Goal: Task Accomplishment & Management: Manage account settings

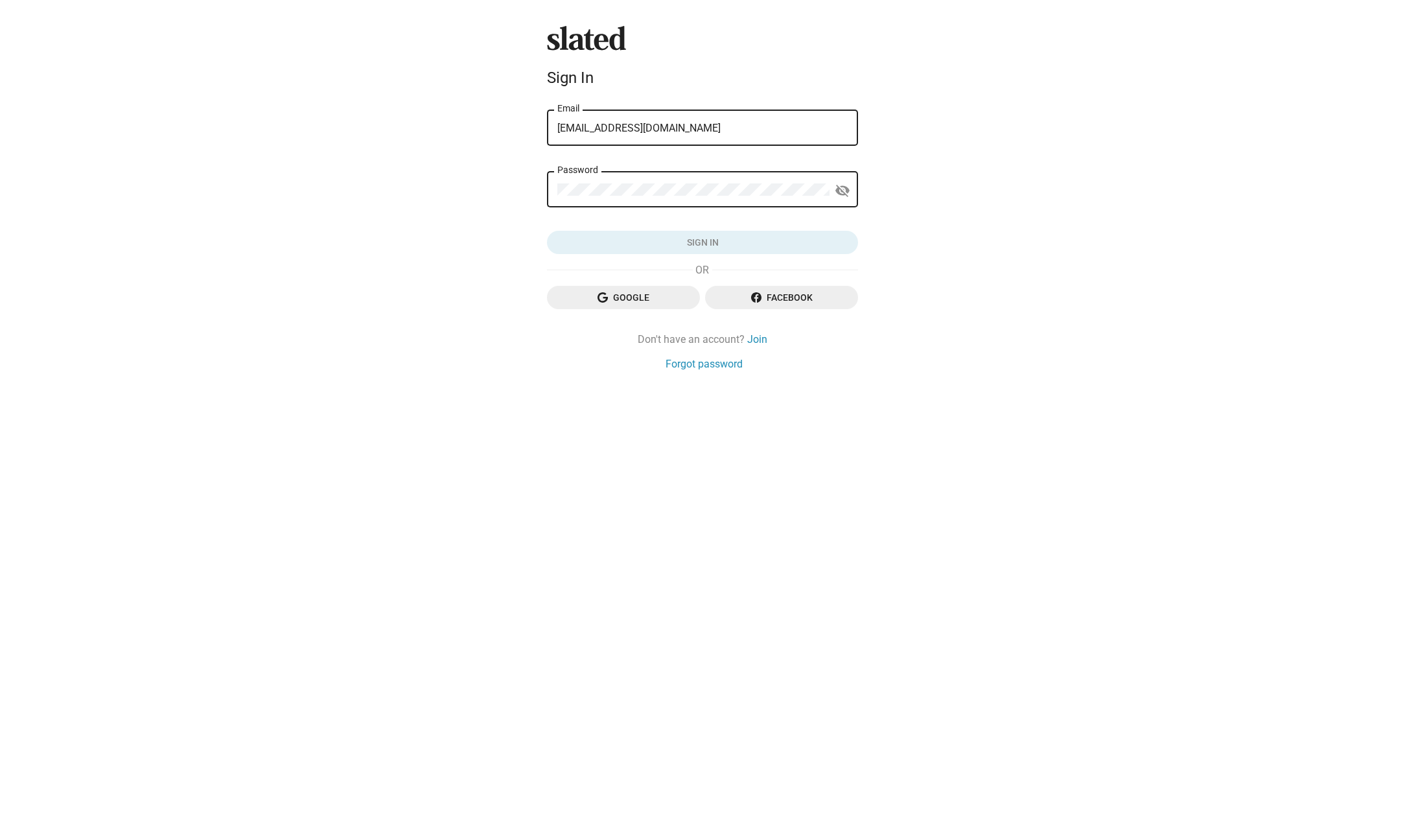
click at [612, 180] on div "Password" at bounding box center [693, 188] width 272 height 39
click at [614, 183] on div "Password" at bounding box center [693, 188] width 272 height 39
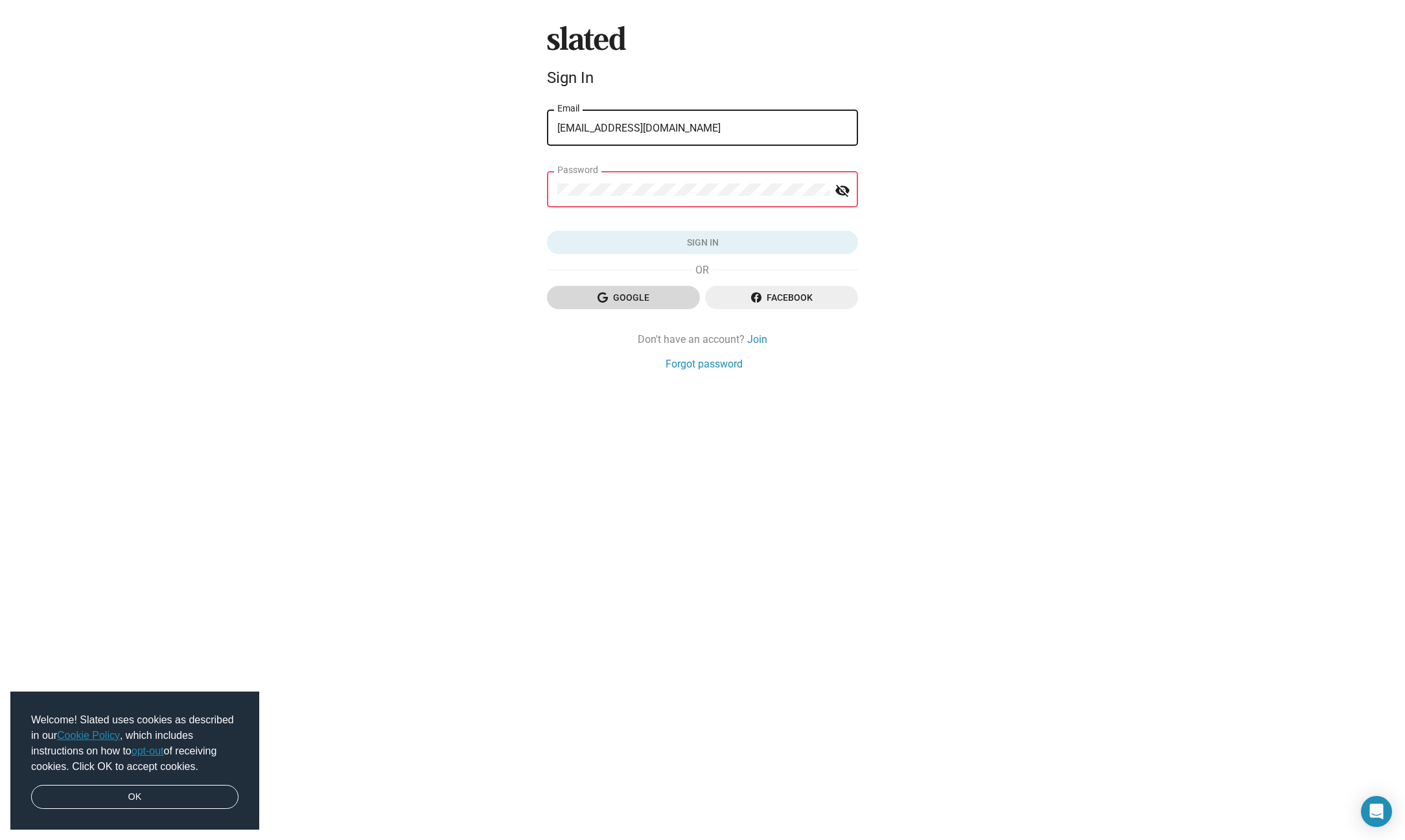
click at [619, 299] on span "Google" at bounding box center [623, 298] width 132 height 24
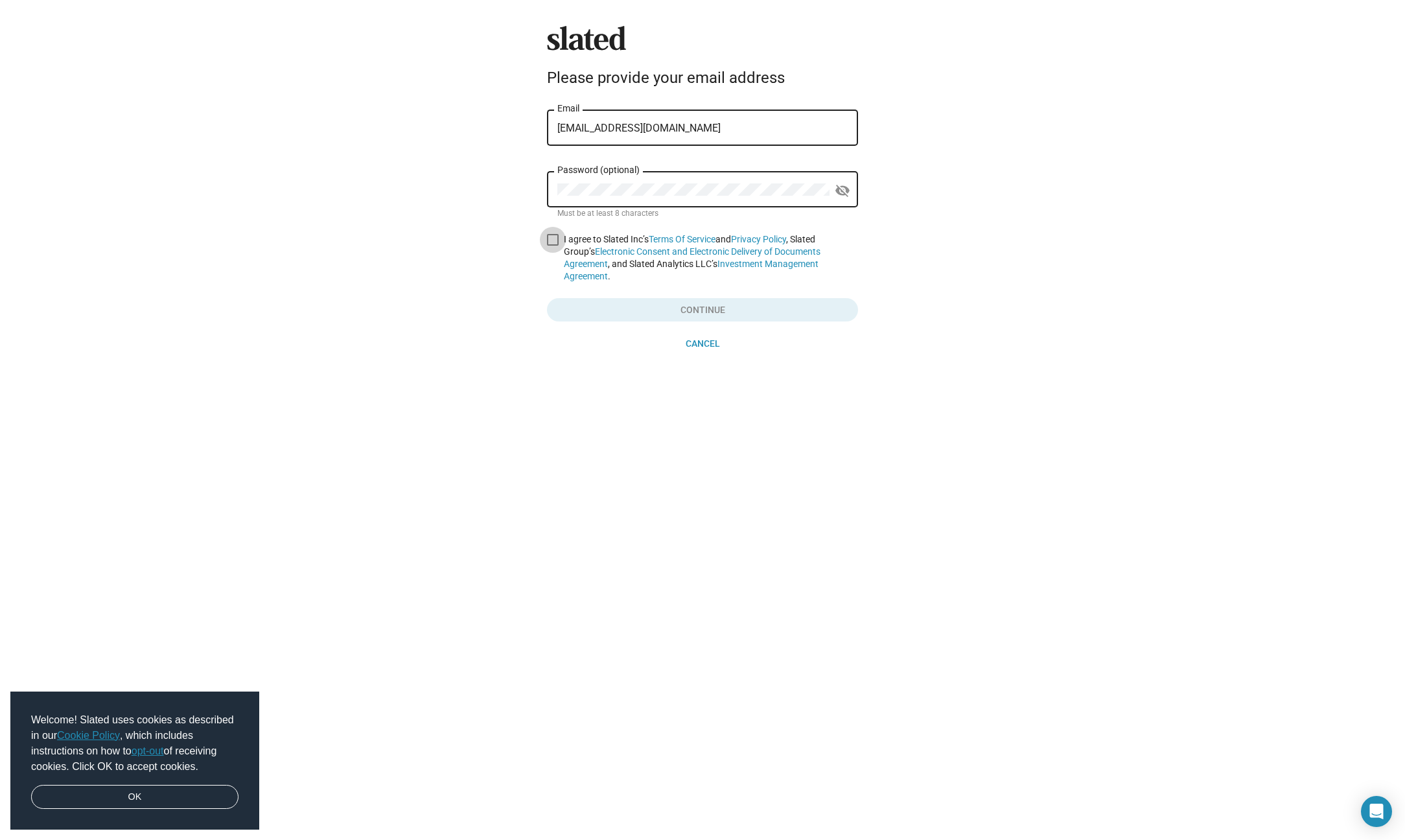
click at [554, 238] on span at bounding box center [552, 240] width 12 height 12
click at [552, 246] on input "I agree to Slated Inc’s Terms Of Service and Privacy Policy , Slated Group’s El…" at bounding box center [552, 246] width 1 height 1
checkbox input "true"
click at [707, 349] on span "Cancel" at bounding box center [702, 343] width 290 height 24
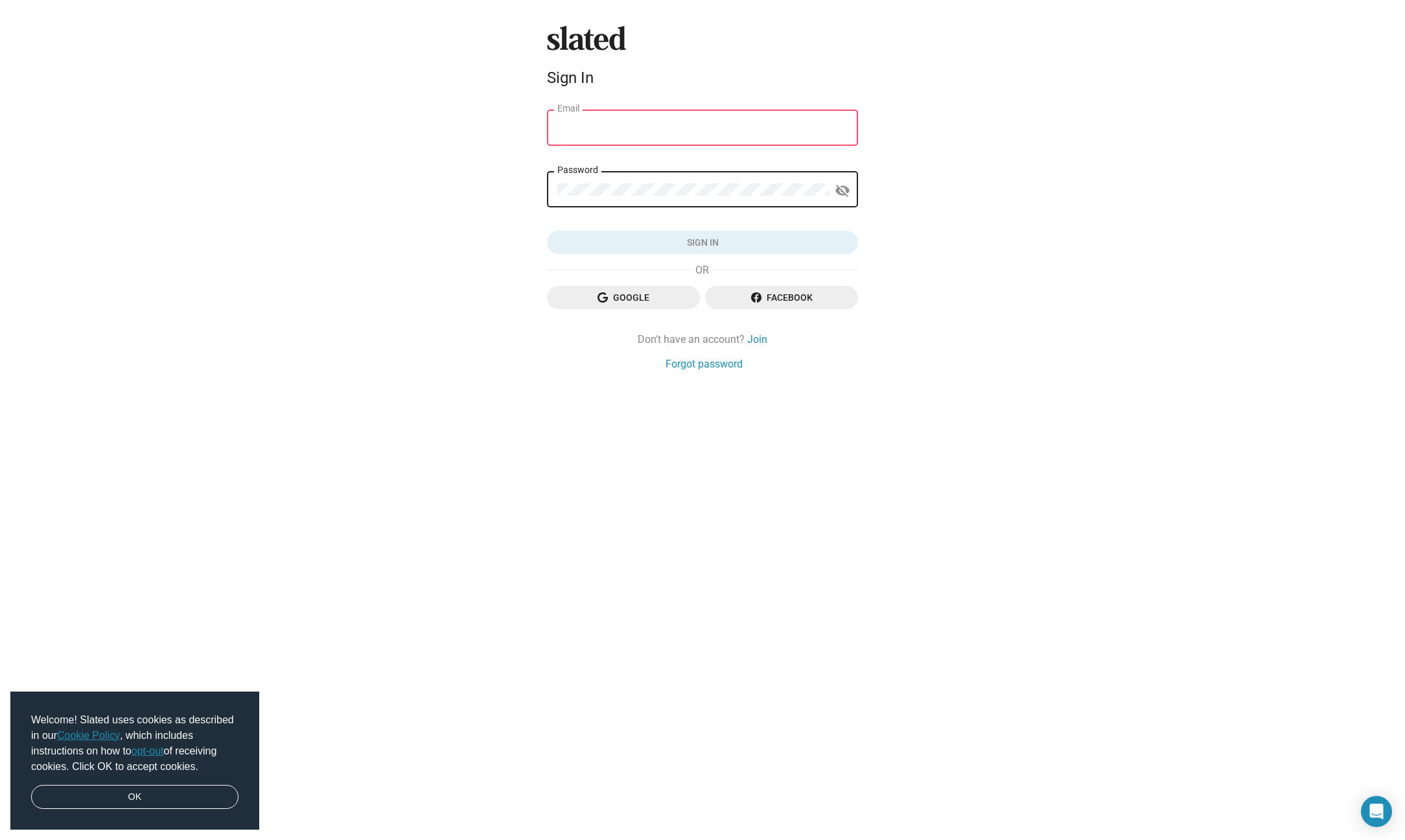
click at [442, 190] on div "Slated Sign In Email Password visibility_off Sign in Google Facebook Don't have…" at bounding box center [702, 420] width 1405 height 840
click at [624, 295] on span "Google" at bounding box center [623, 298] width 132 height 24
click at [758, 339] on link "Join" at bounding box center [758, 339] width 20 height 13
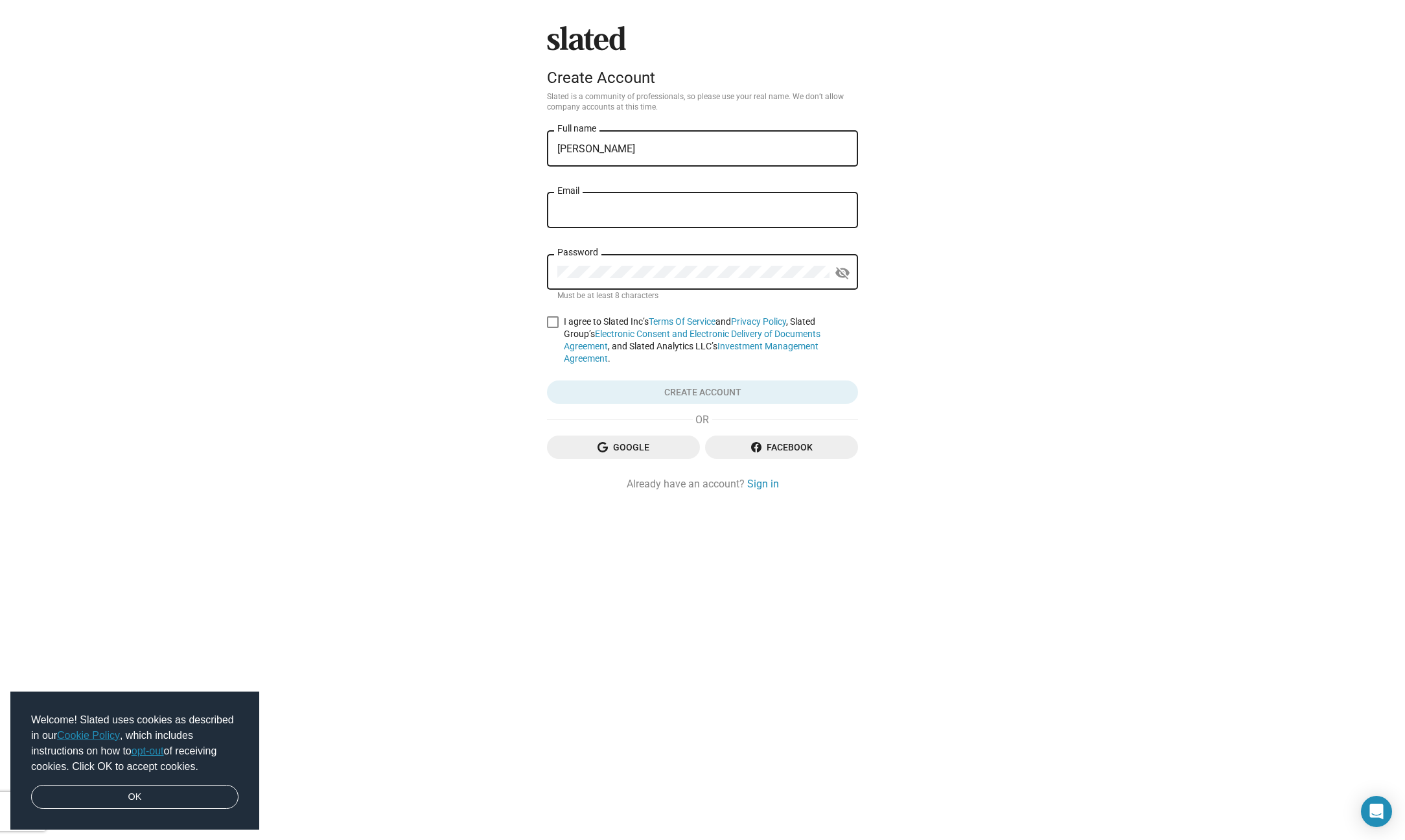
type input "[PERSON_NAME]"
type input "LukasKendall"
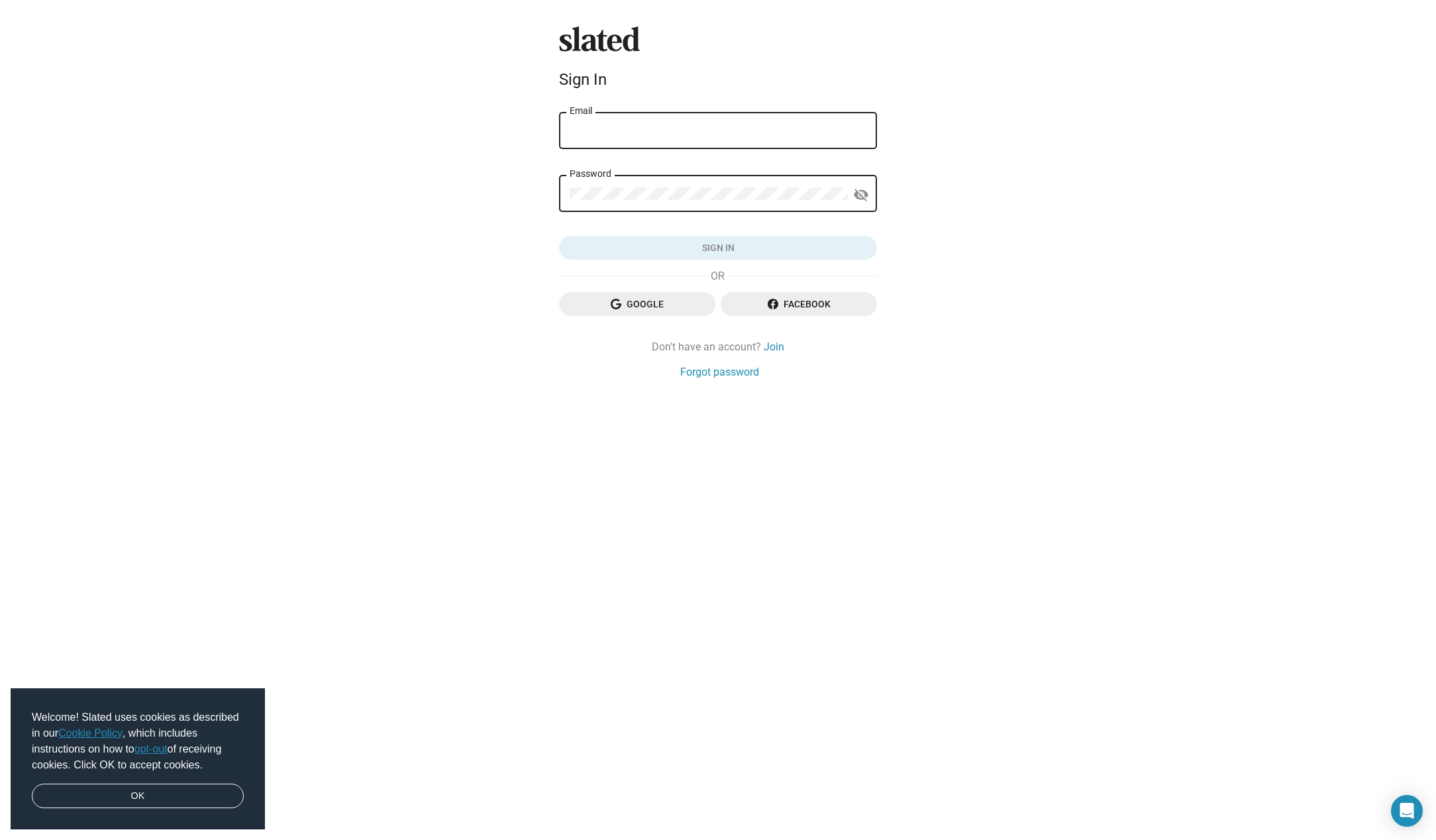
type input "Lukas@filmscoremonthly.com"
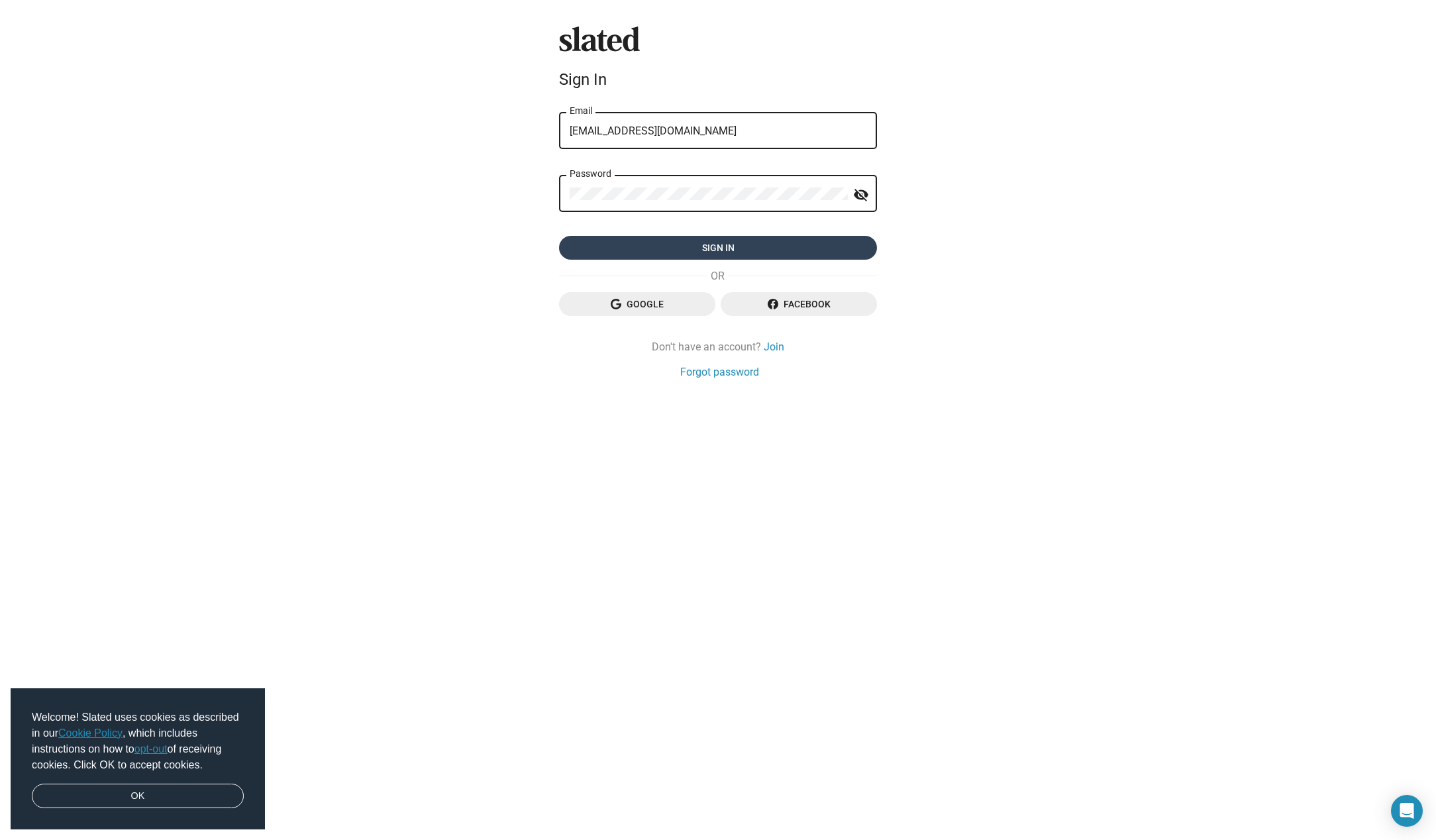
click at [709, 248] on span "Sign in" at bounding box center [717, 248] width 296 height 24
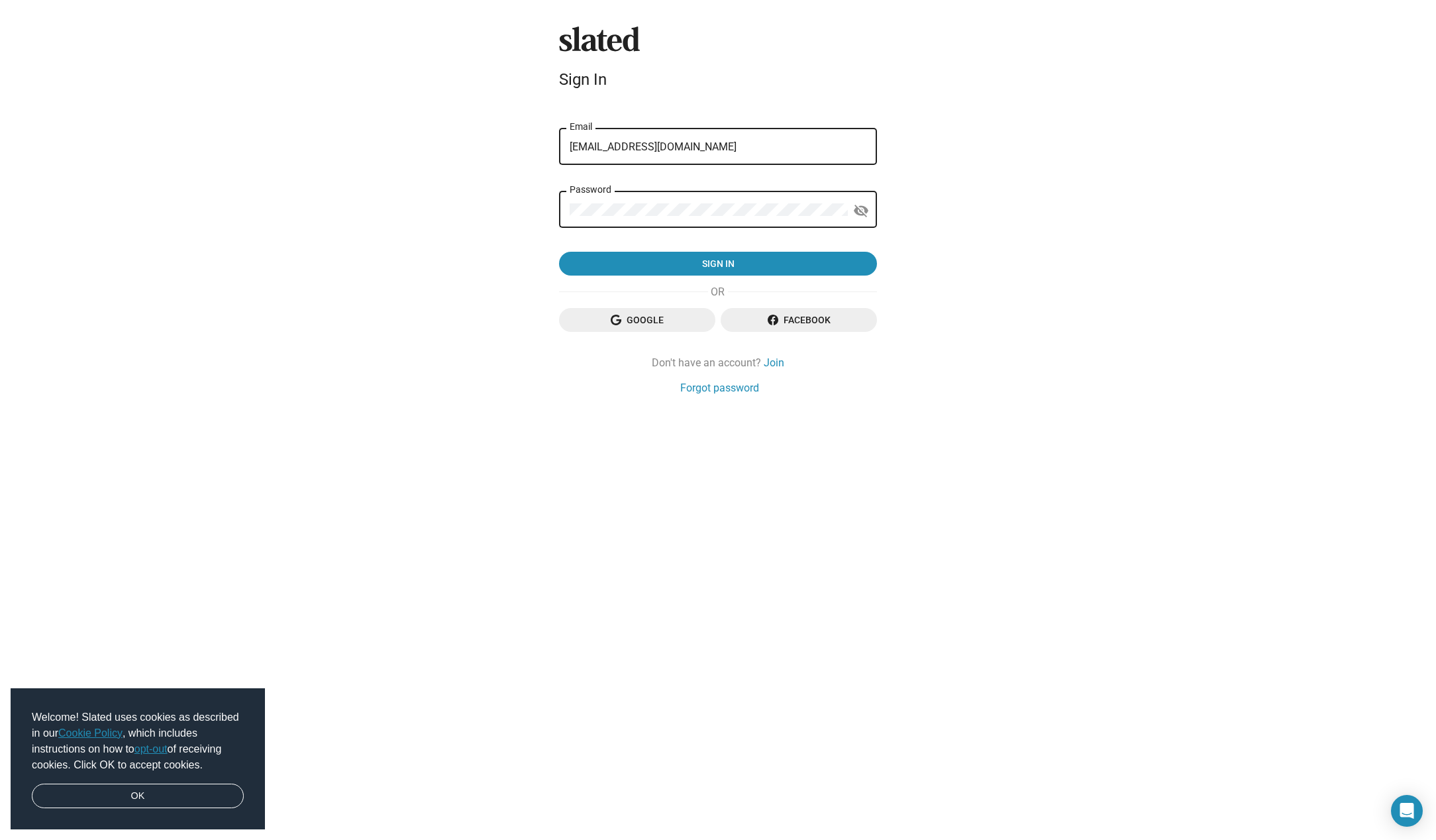
click at [692, 247] on form "error That email address and/or password is incorrect. Please try again or rese…" at bounding box center [718, 193] width 318 height 166
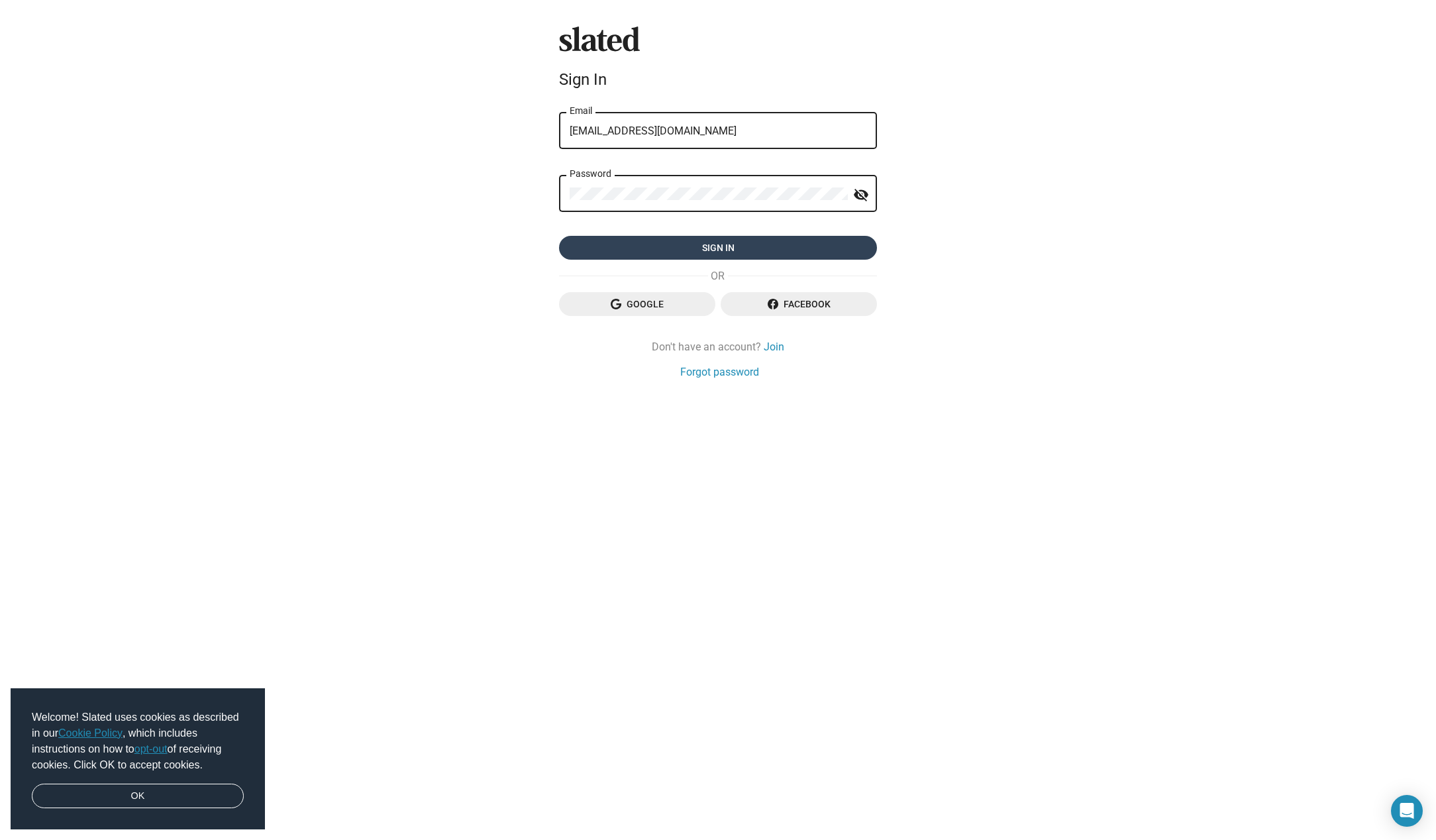
click at [692, 247] on span "Sign in" at bounding box center [717, 248] width 296 height 24
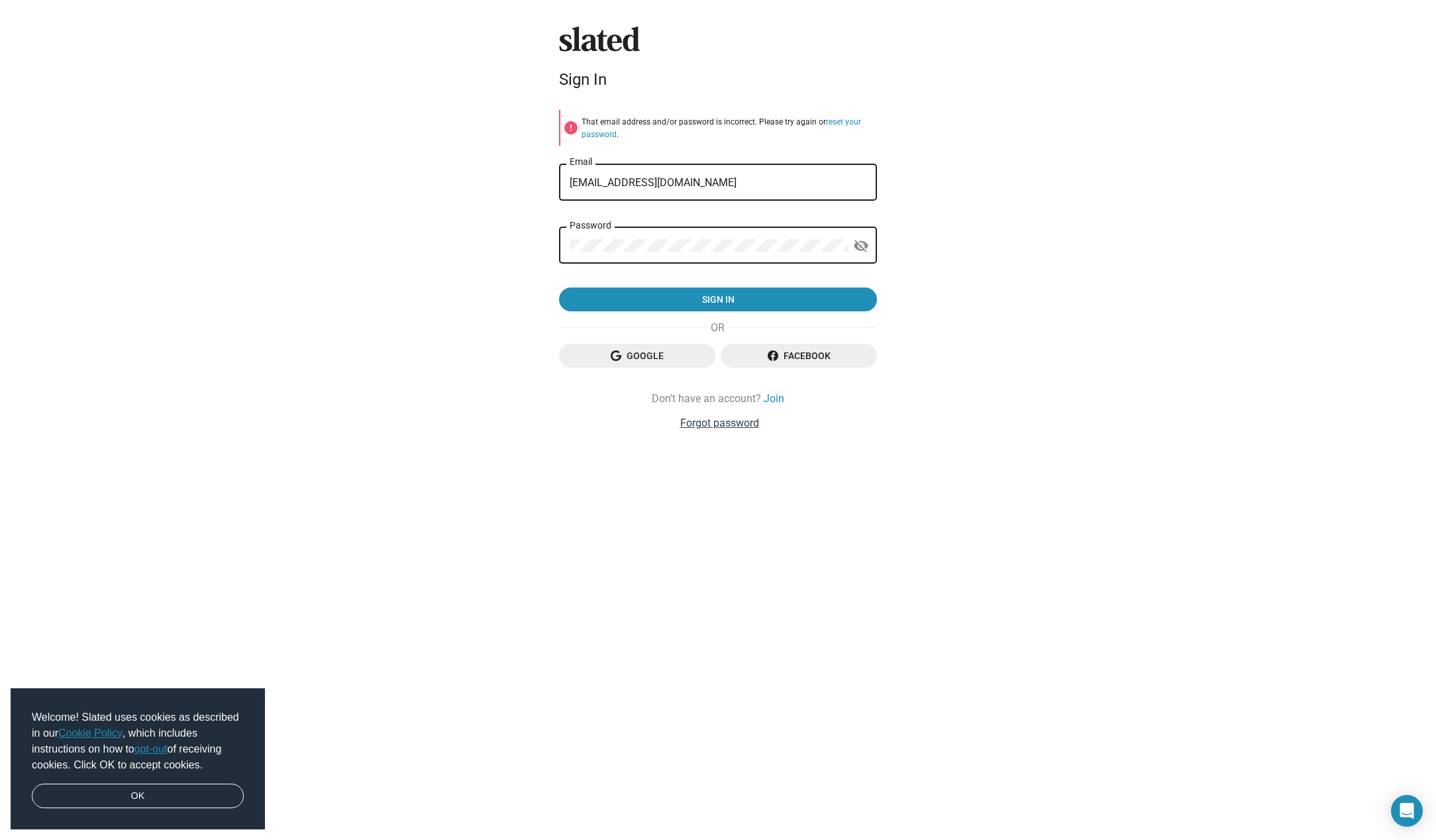
click at [730, 420] on link "Forgot password" at bounding box center [720, 422] width 79 height 14
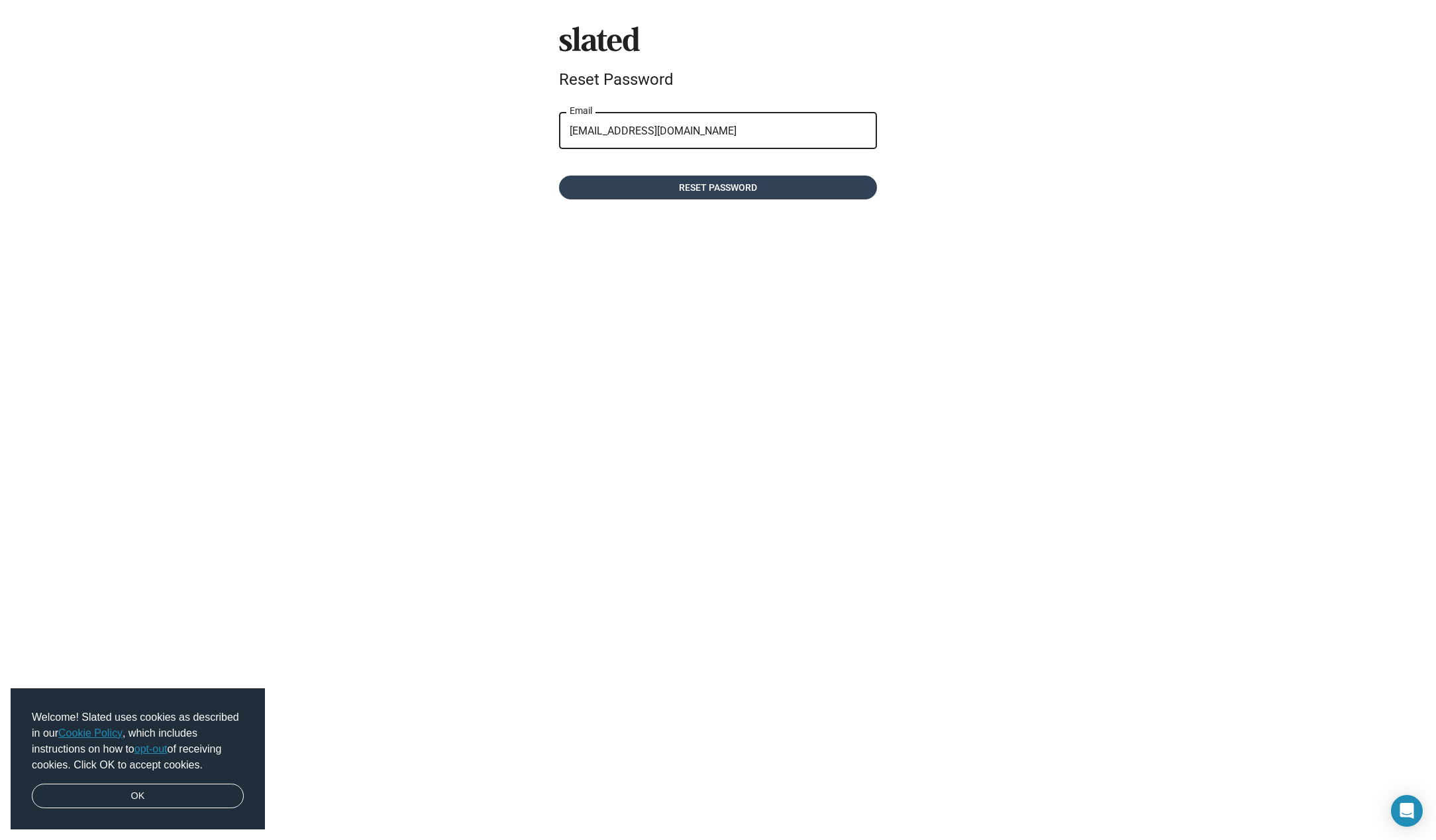
click at [723, 192] on span "Reset password" at bounding box center [717, 188] width 296 height 24
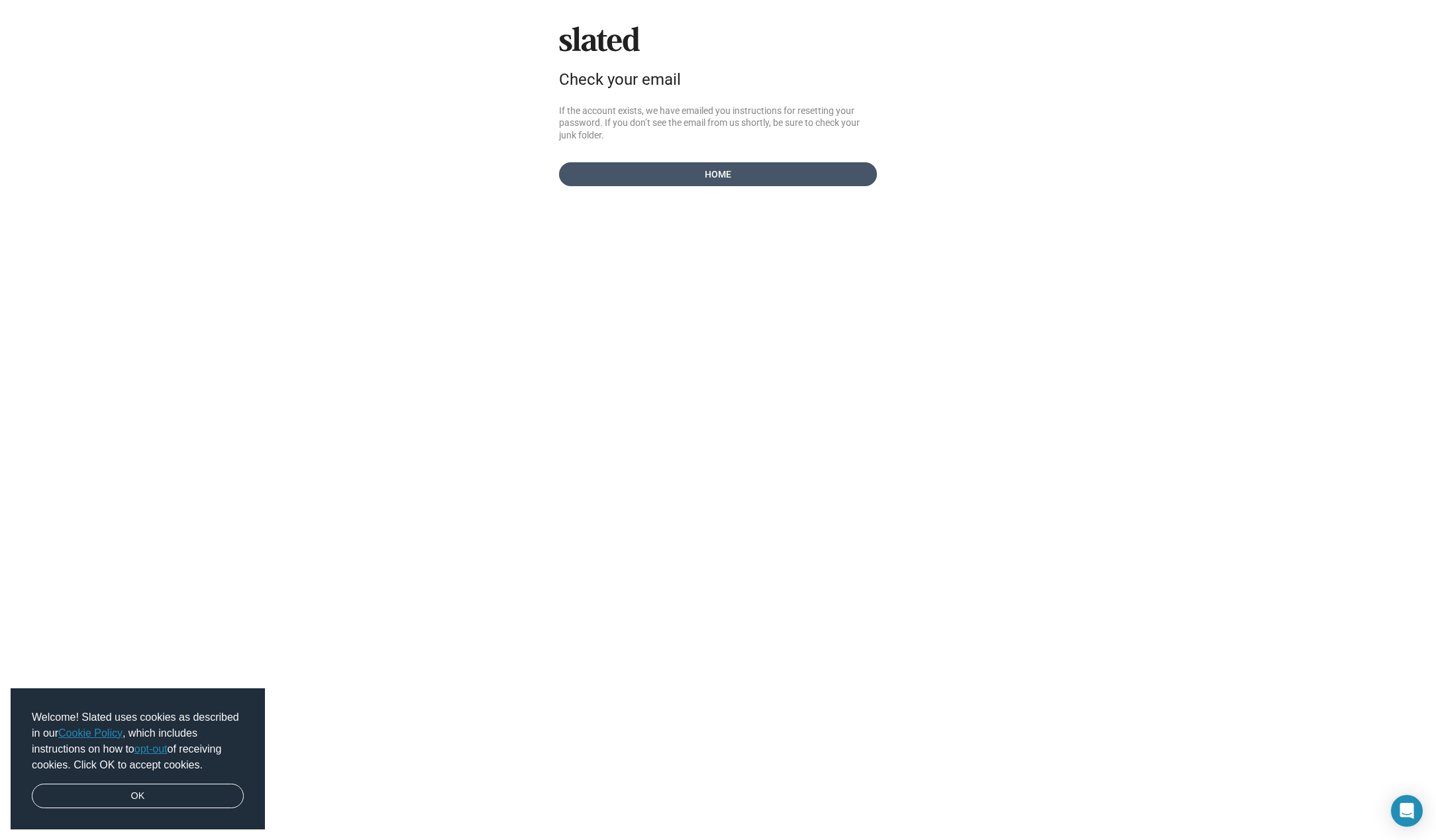
click at [722, 184] on span "Home" at bounding box center [717, 174] width 296 height 24
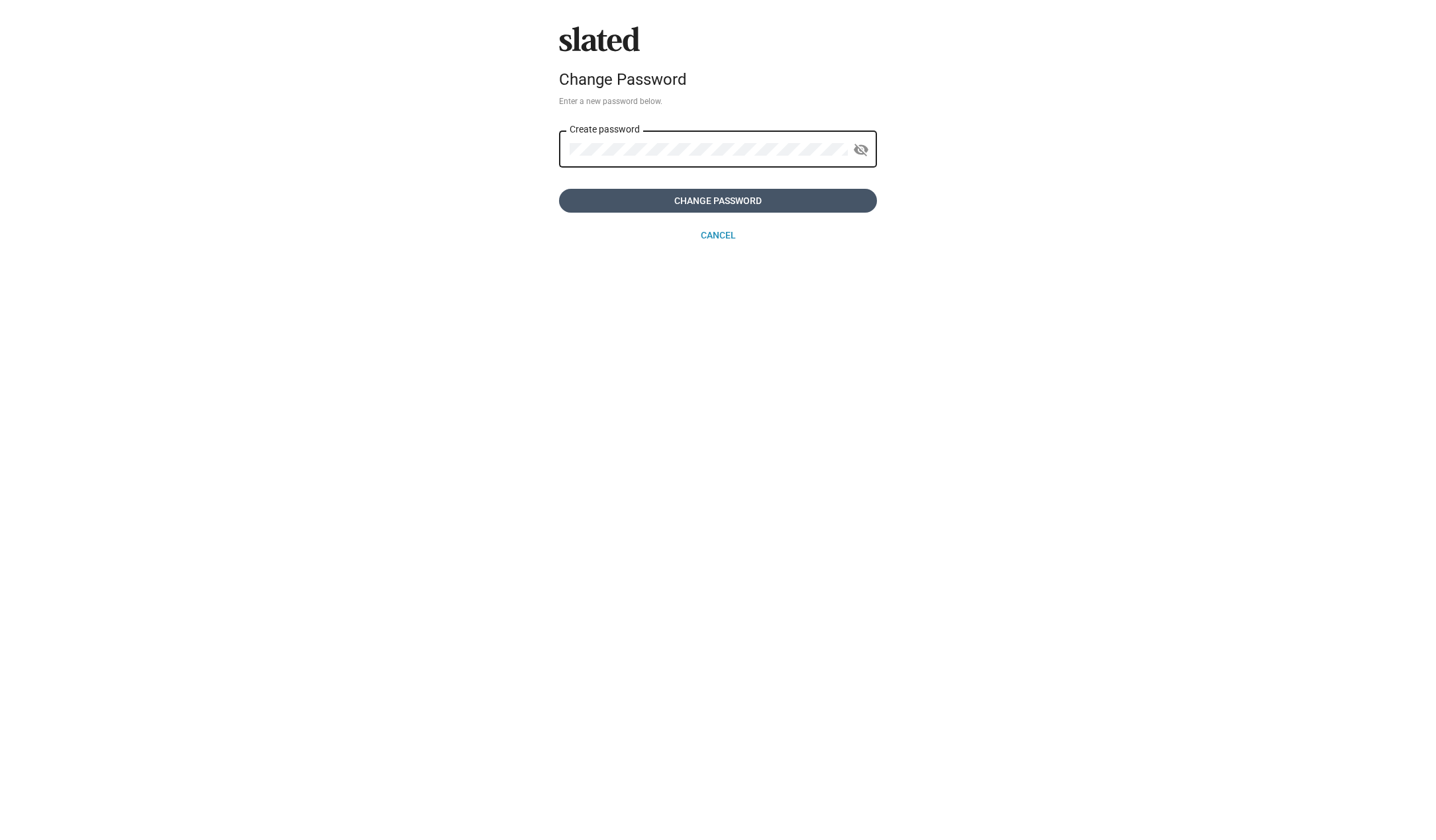
click at [716, 198] on span "Change Password" at bounding box center [717, 201] width 296 height 24
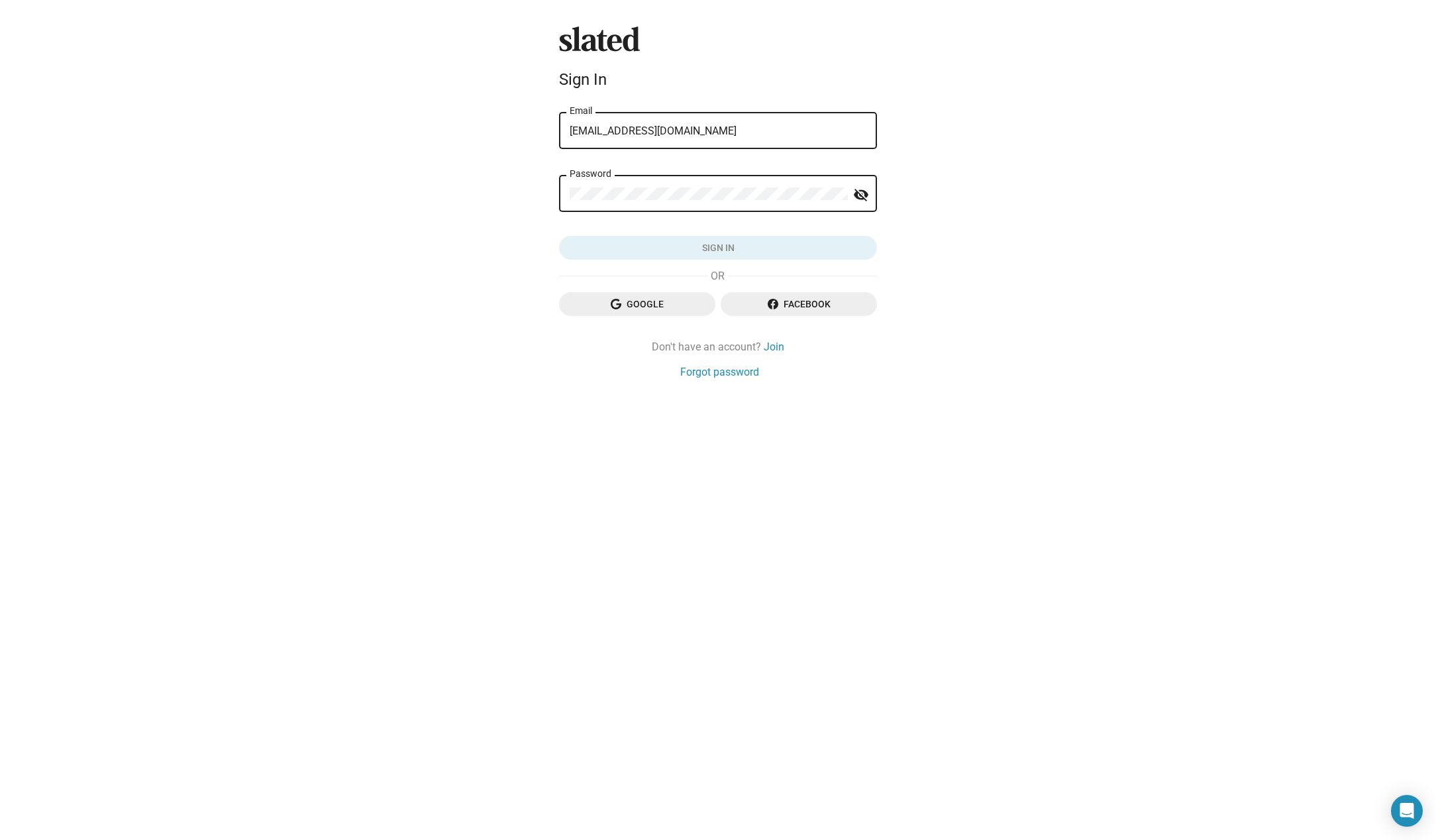
click at [640, 230] on form "lukas@filmscoremonthly.com Email Password visibility_off Sign in" at bounding box center [718, 185] width 318 height 150
click at [661, 186] on div "Password" at bounding box center [708, 192] width 278 height 39
click at [753, 251] on span "Sign in" at bounding box center [717, 248] width 296 height 24
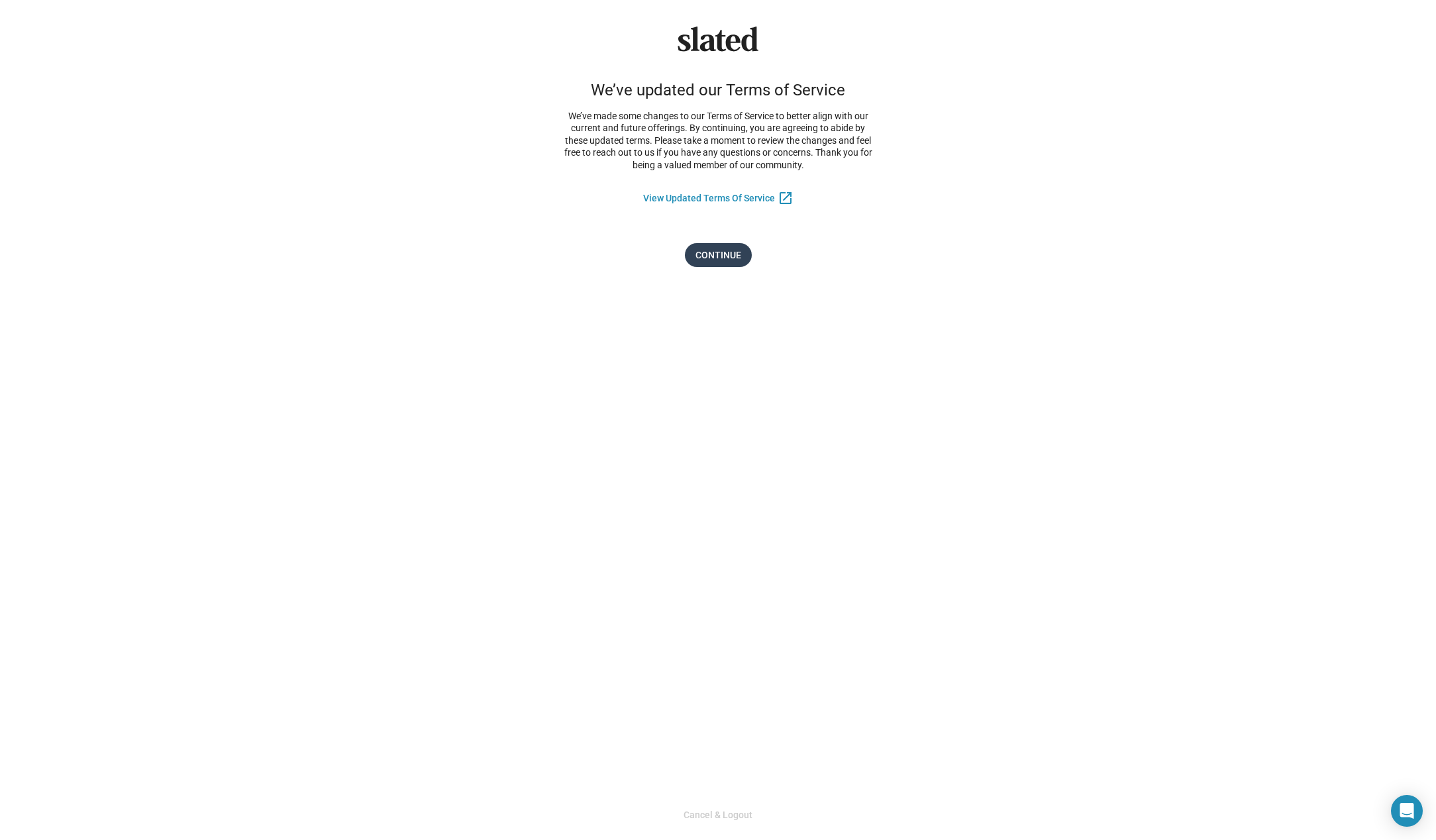
click at [728, 259] on span "Continue" at bounding box center [718, 255] width 46 height 24
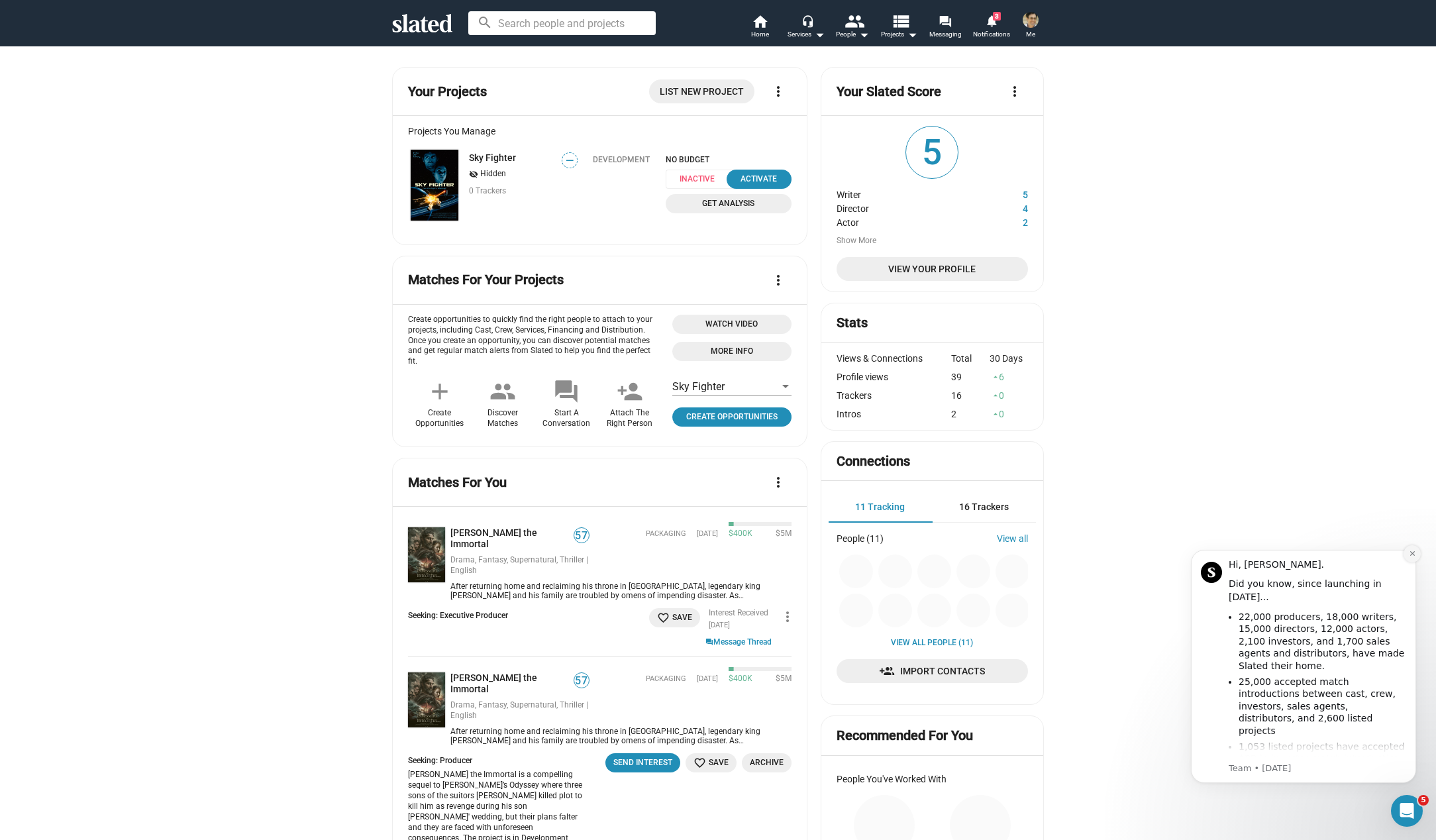
click at [1409, 555] on icon "Dismiss notification" at bounding box center [1412, 553] width 7 height 7
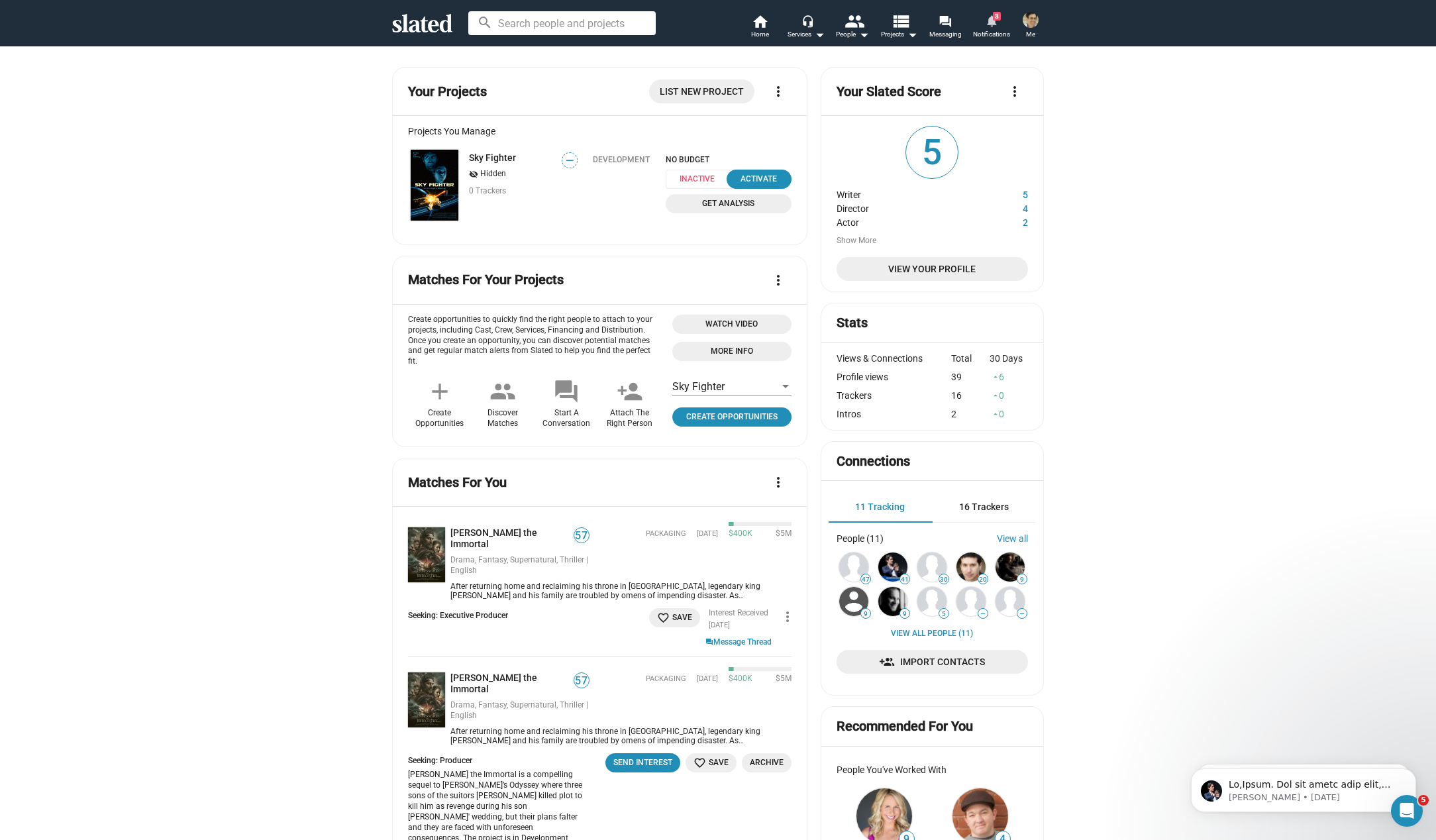
click at [993, 24] on mat-icon "notifications" at bounding box center [991, 20] width 13 height 13
